Goal: Task Accomplishment & Management: Use online tool/utility

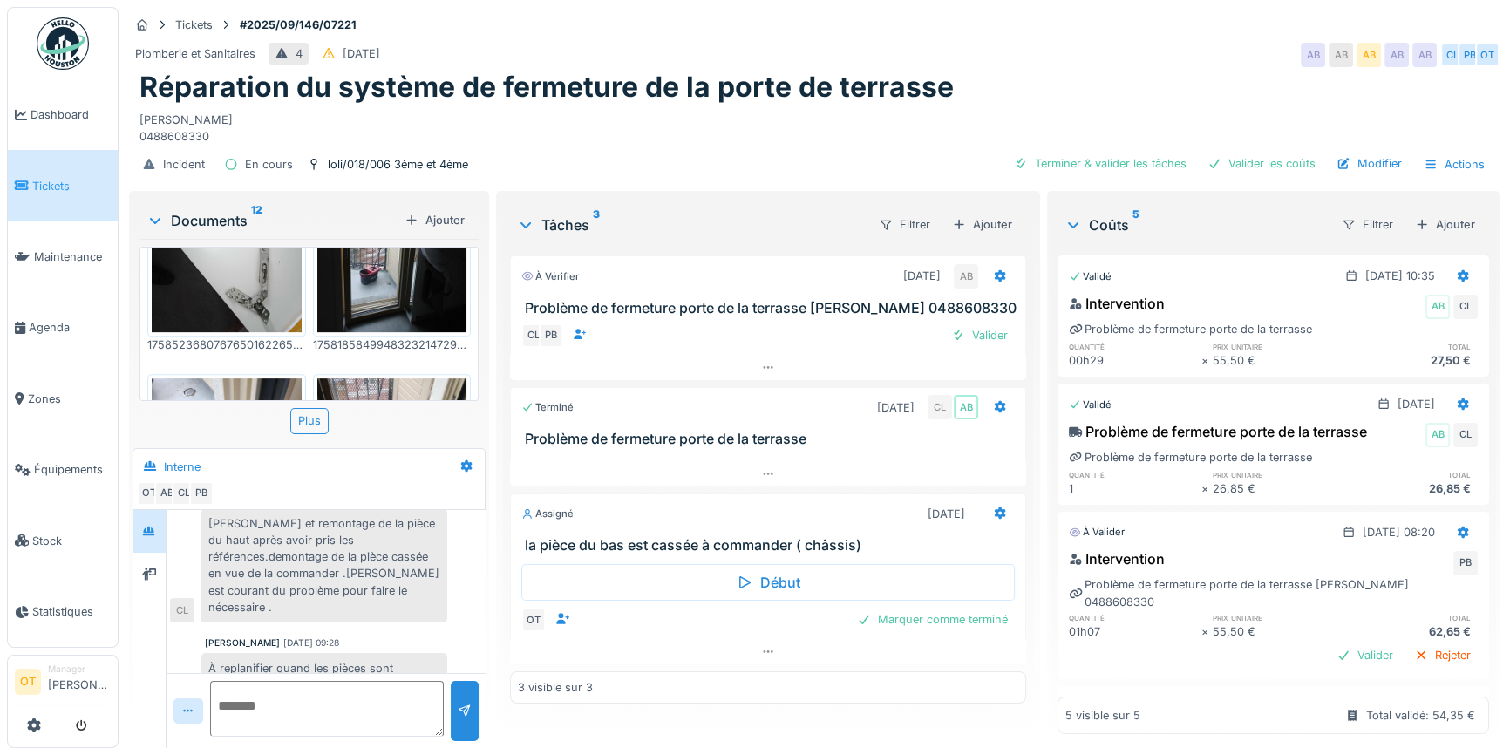
scroll to position [1186, 0]
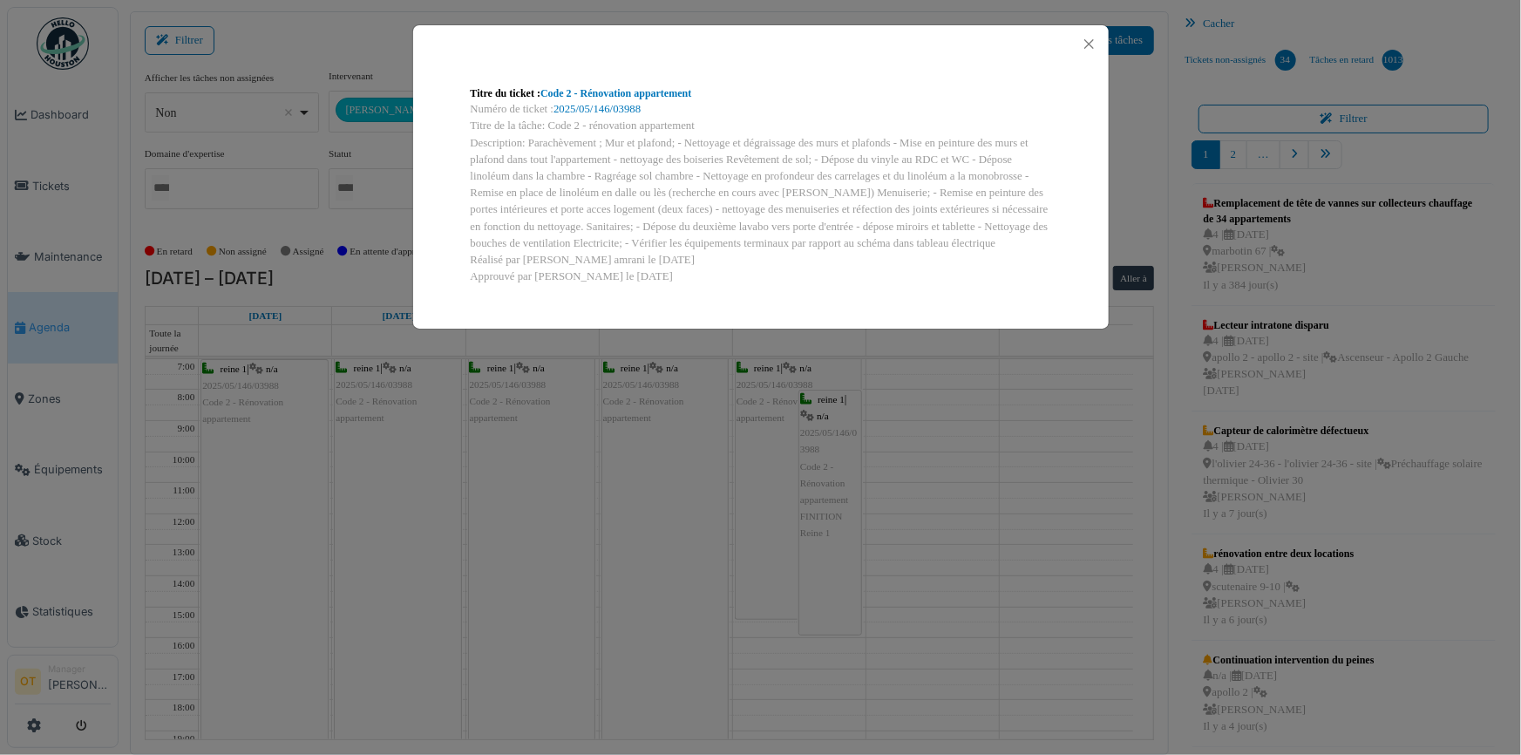
click at [1105, 41] on div at bounding box center [761, 43] width 696 height 37
click at [1079, 45] on button "Close" at bounding box center [1090, 44] width 24 height 24
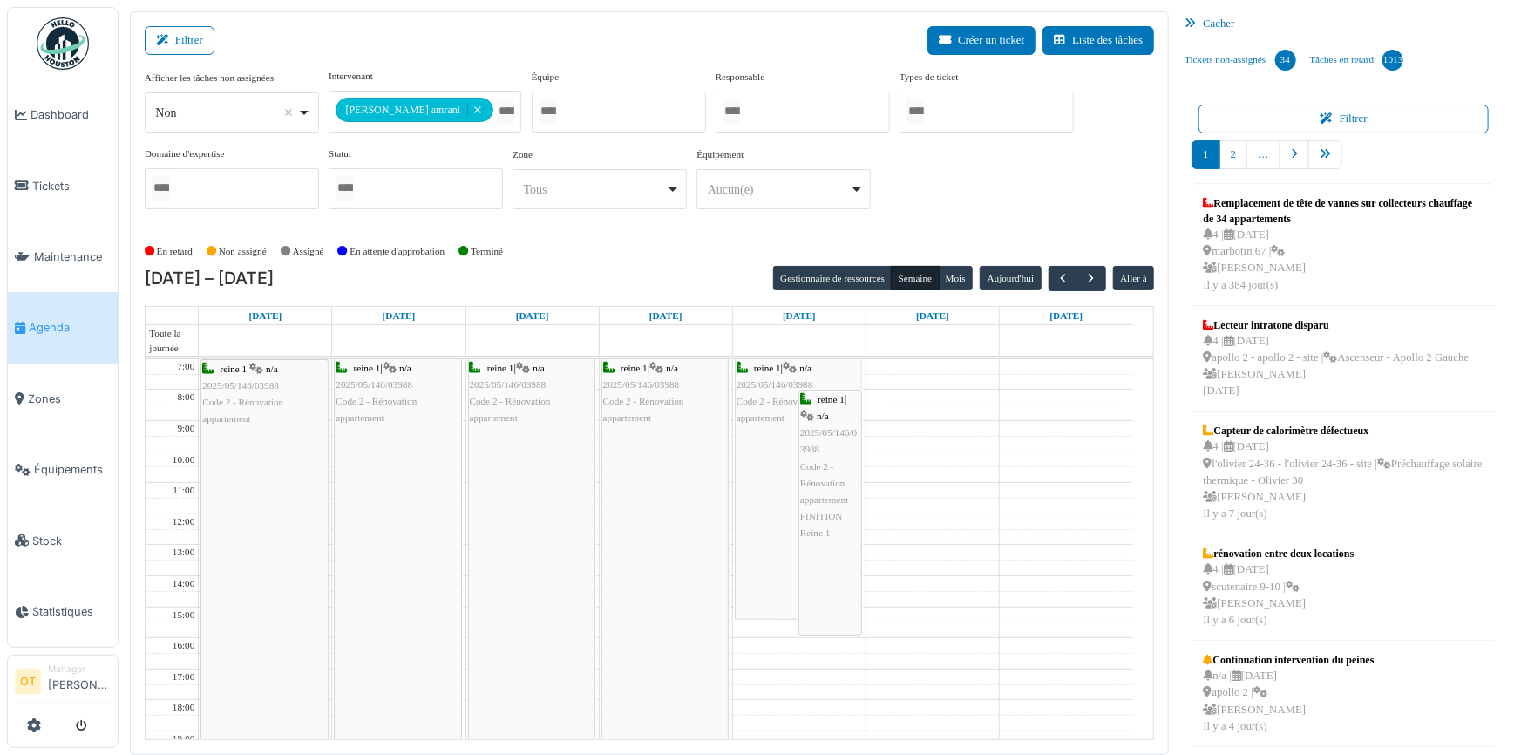
drag, startPoint x: 262, startPoint y: -7, endPoint x: 255, endPoint y: -19, distance: 13.6
click at [255, 0] on html "Dashboard Tickets Maintenance Agenda Zones Équipements Stock Statistiques OT Ma…" at bounding box center [760, 377] width 1521 height 755
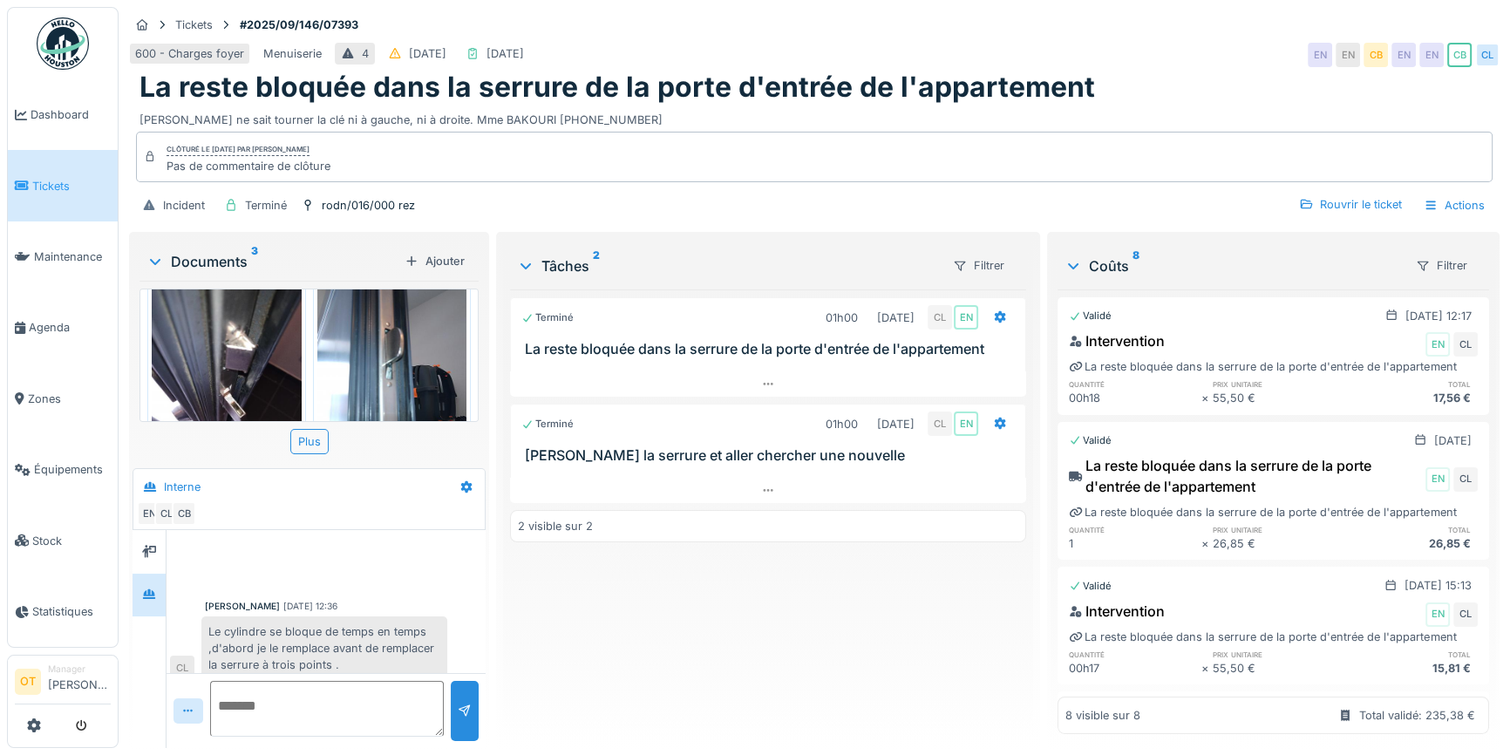
scroll to position [421, 0]
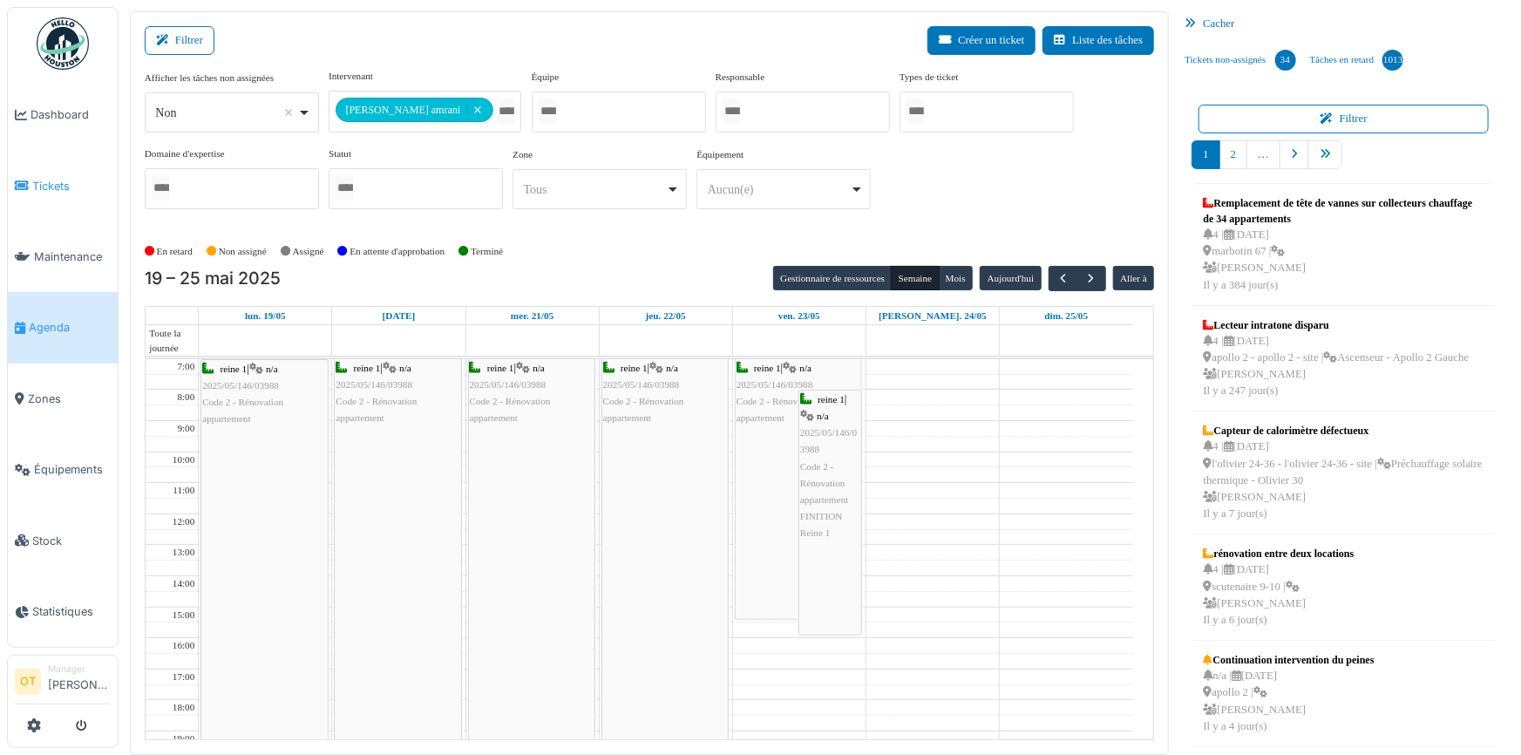
click at [31, 182] on li "Tickets" at bounding box center [63, 186] width 96 height 17
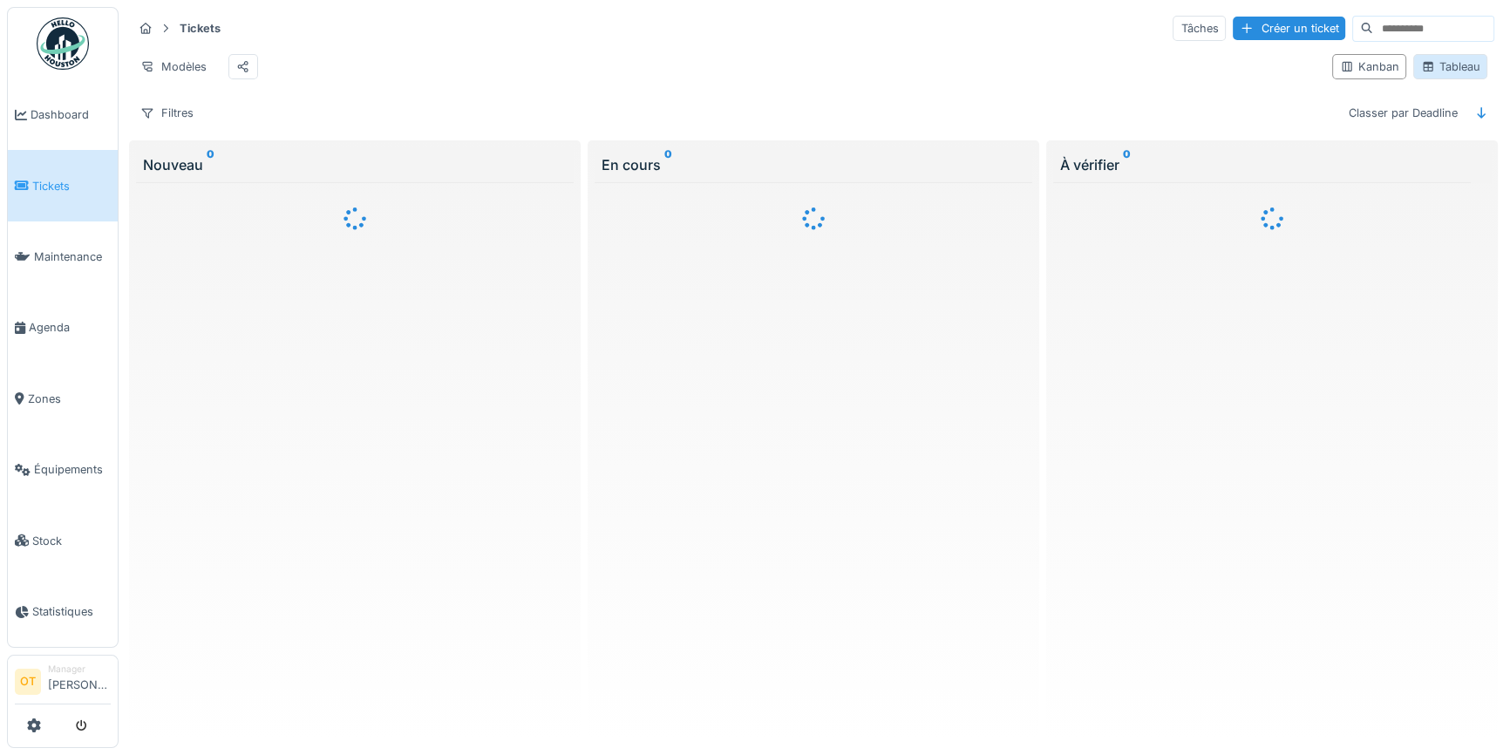
click at [1439, 71] on div "Tableau" at bounding box center [1450, 66] width 58 height 17
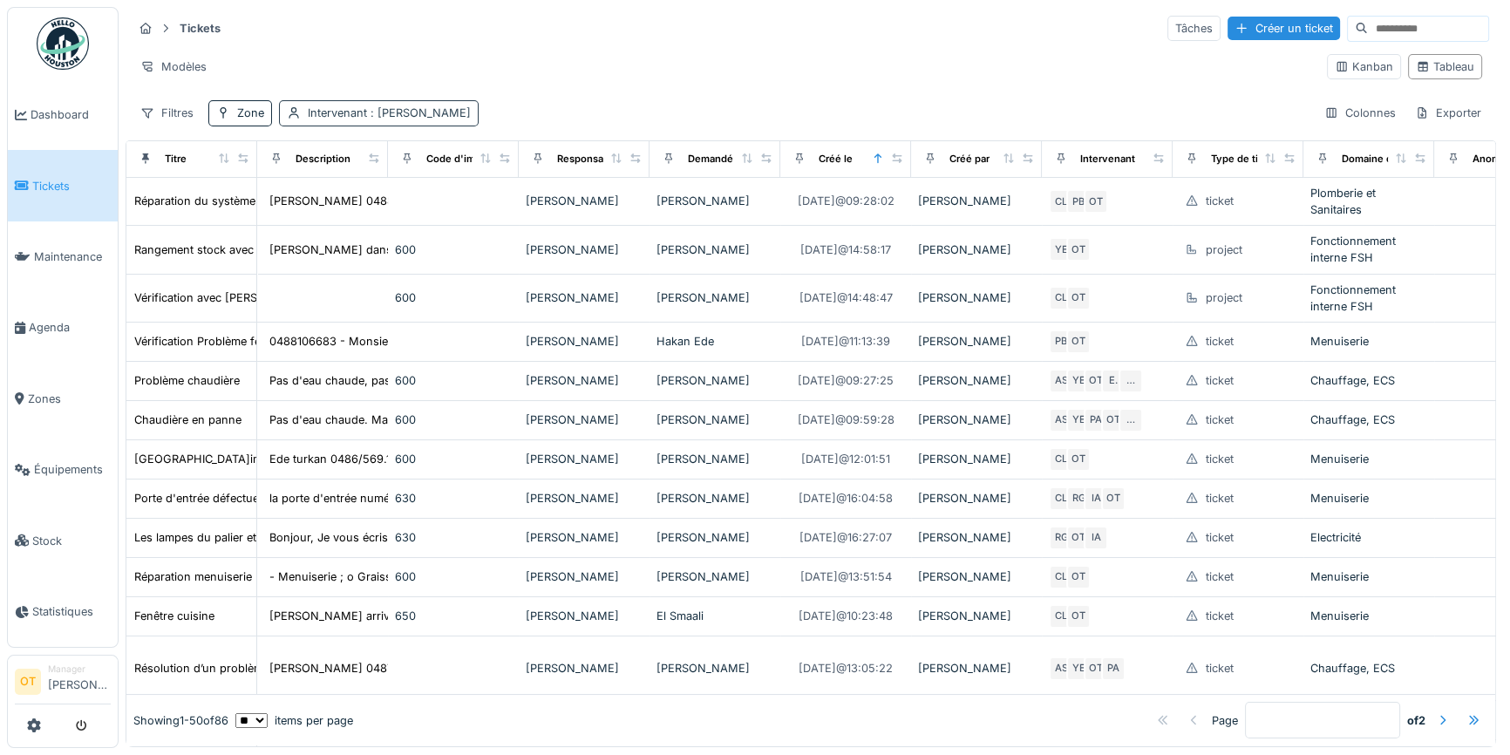
click at [353, 106] on div "Intervenant : Omar Tribeche" at bounding box center [389, 113] width 163 height 17
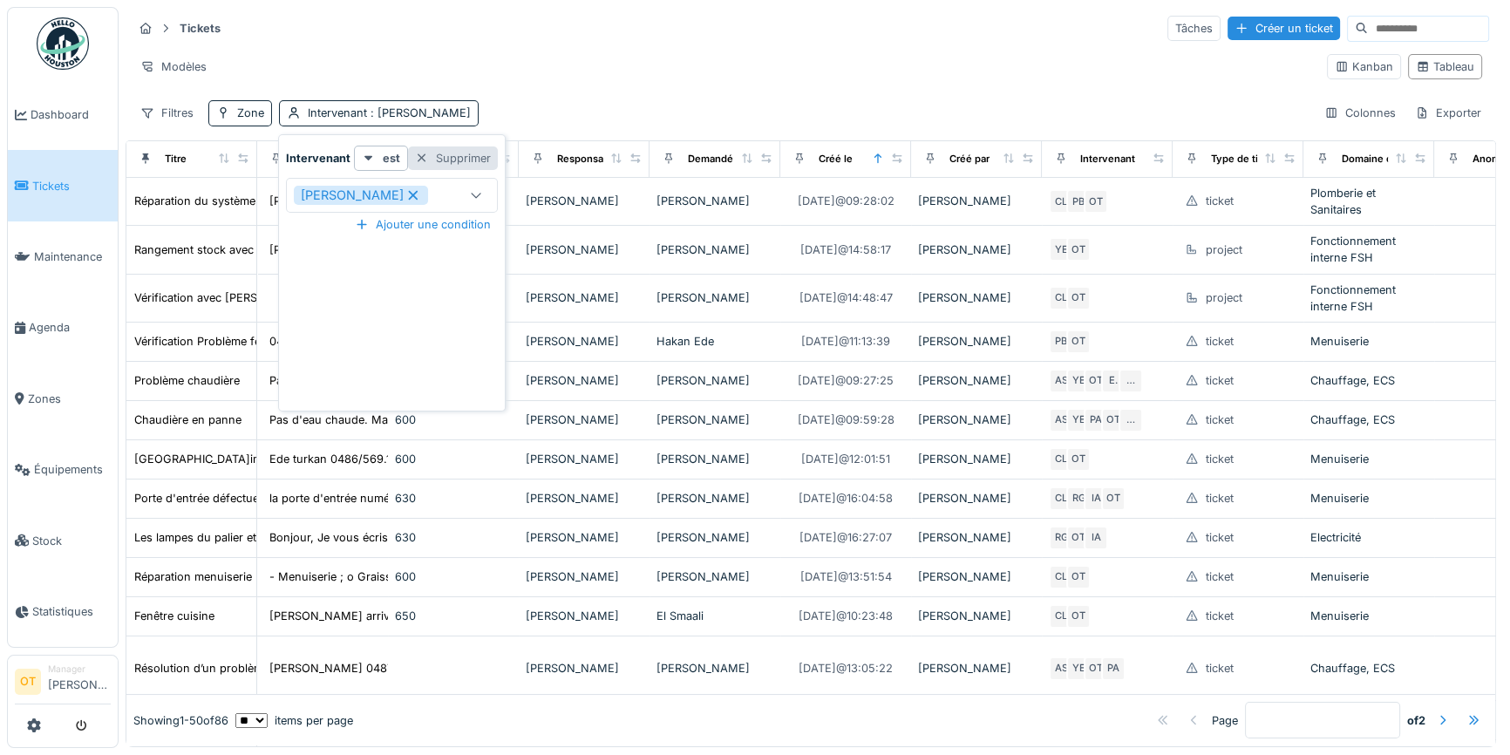
click at [444, 160] on div "Supprimer" at bounding box center [453, 158] width 90 height 24
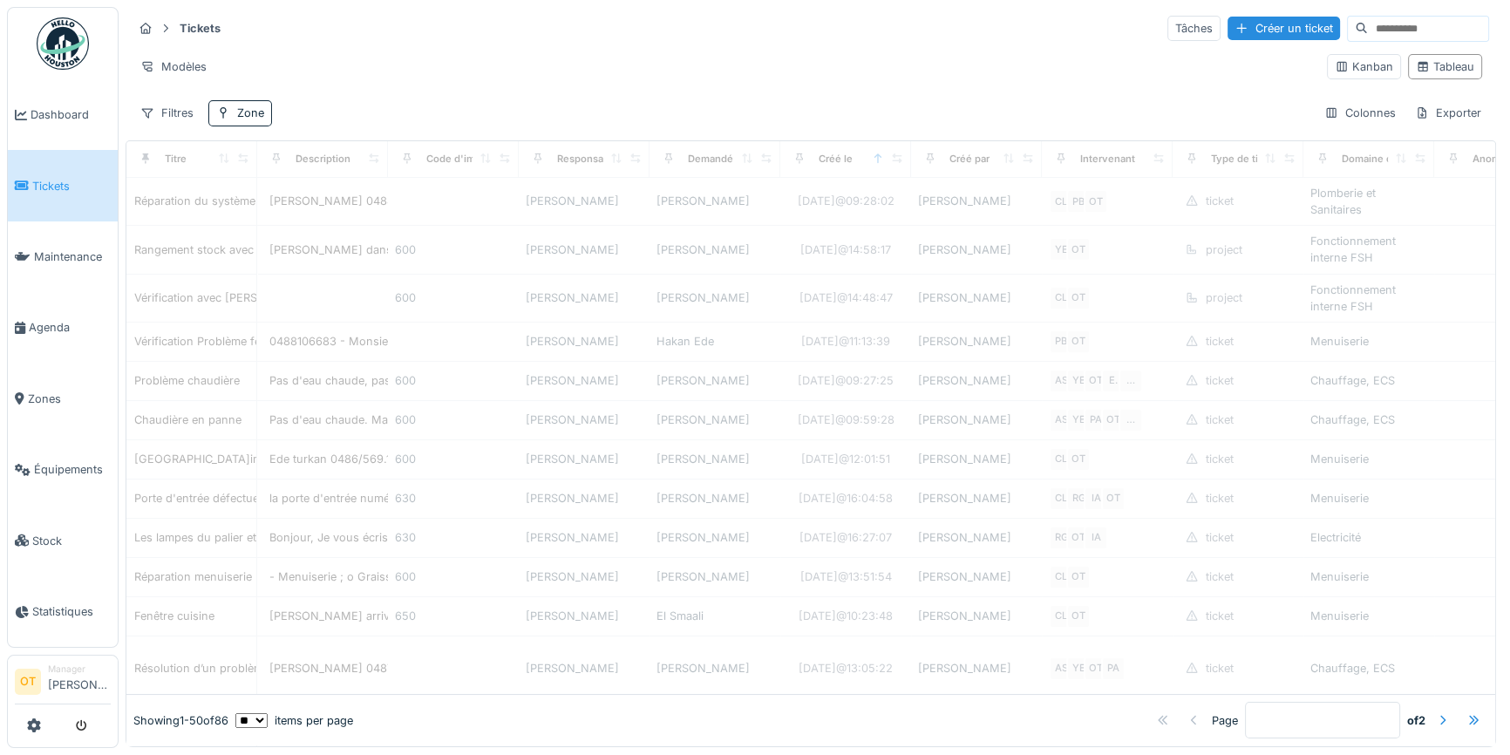
click at [252, 111] on div "Zone" at bounding box center [250, 113] width 27 height 17
click at [399, 157] on div "Supprimer" at bounding box center [395, 158] width 90 height 24
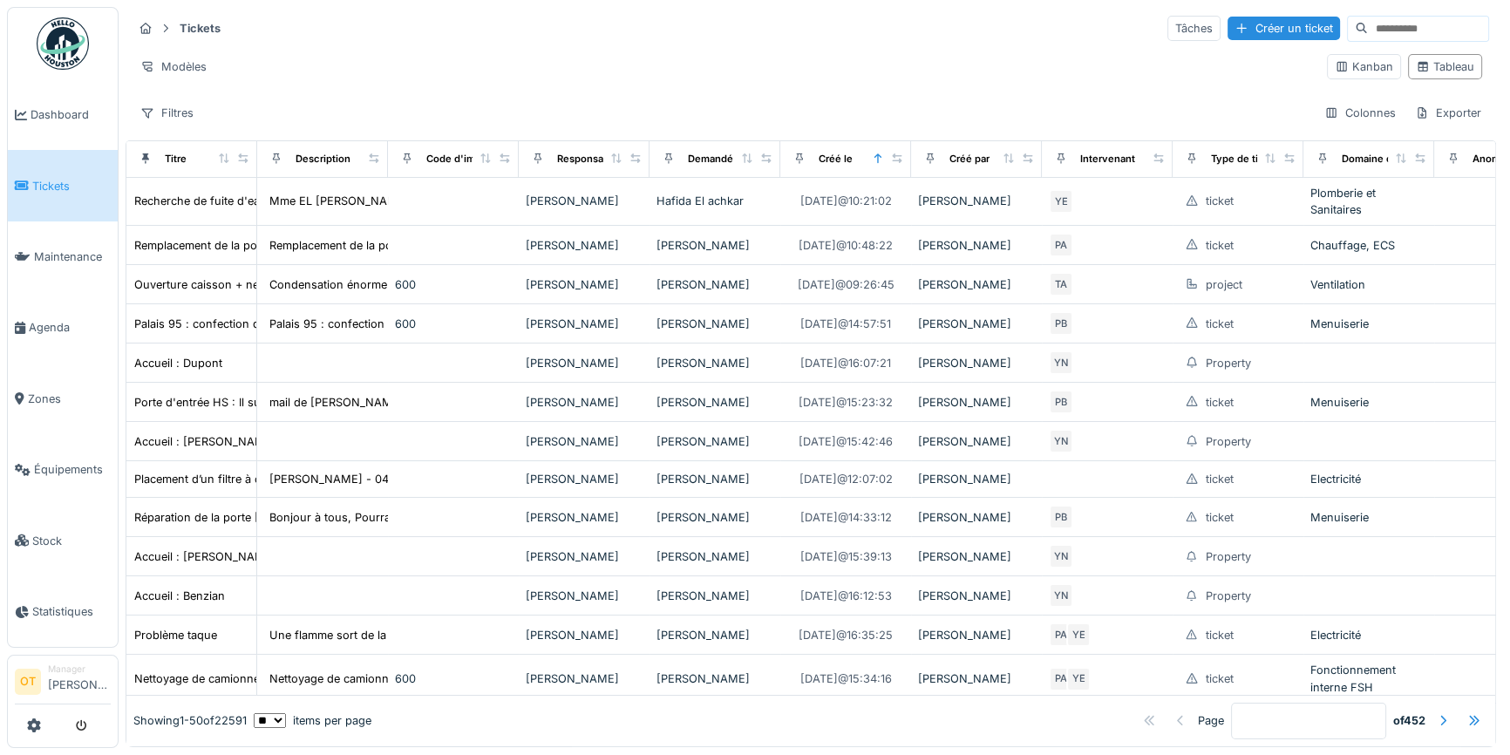
click at [1393, 37] on input at bounding box center [1428, 29] width 120 height 24
type input "*****"
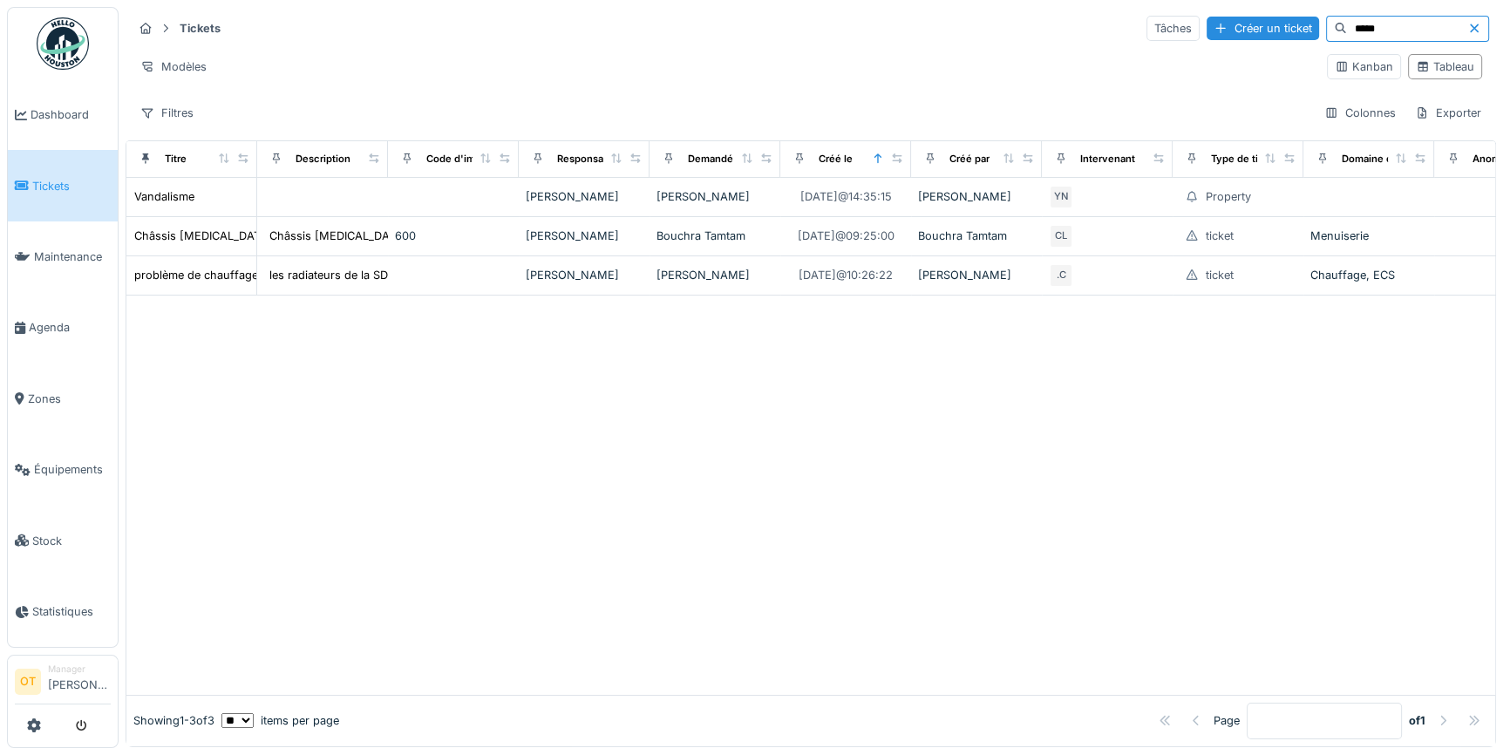
drag, startPoint x: 1336, startPoint y: 22, endPoint x: 1205, endPoint y: 44, distance: 133.6
click at [1205, 44] on div "Tickets Tâches Créer un ticket ***** Modèles Kanban Tableau Filtres Colonnes Ex…" at bounding box center [811, 70] width 1370 height 126
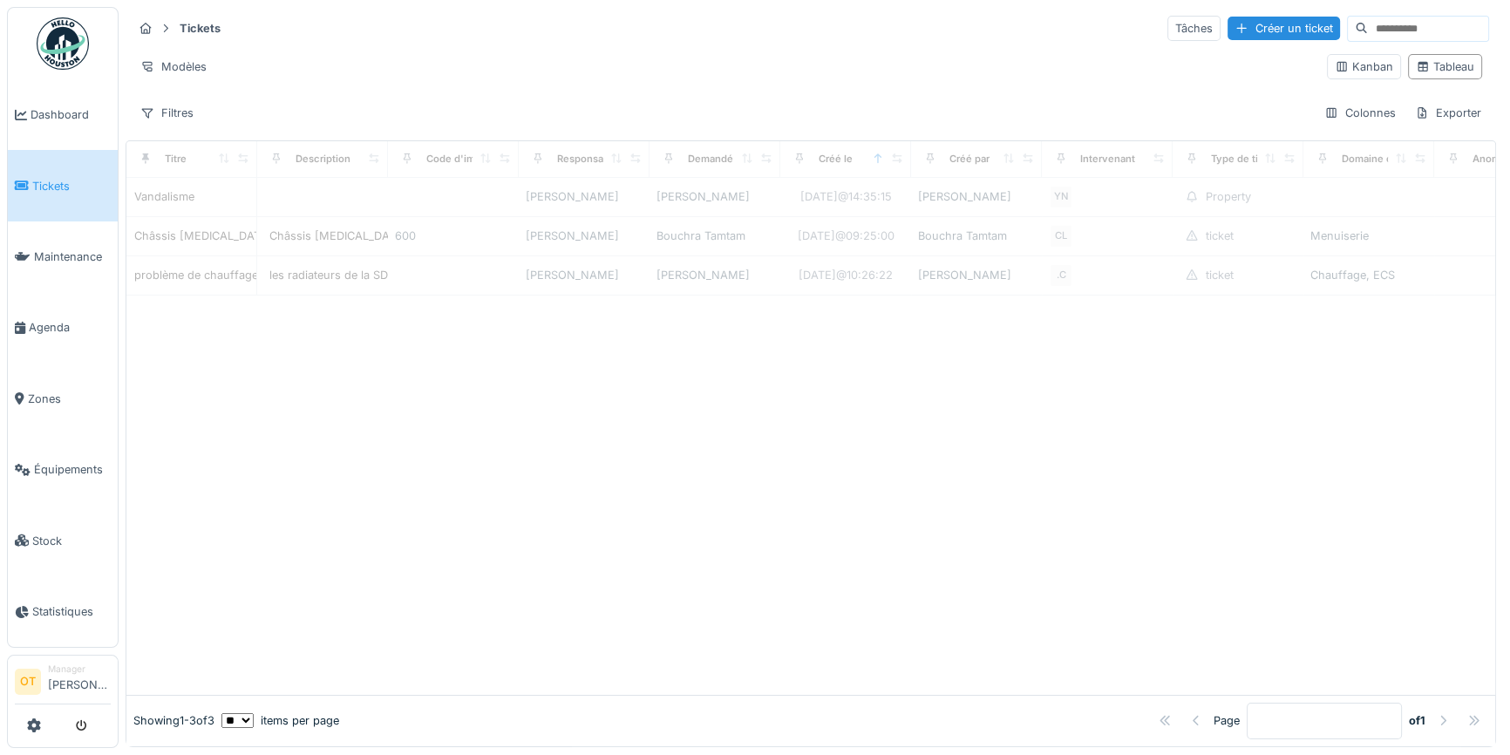
click at [532, 27] on div "Tickets Tâches Créer un ticket" at bounding box center [811, 28] width 1357 height 29
